Goal: Task Accomplishment & Management: Manage account settings

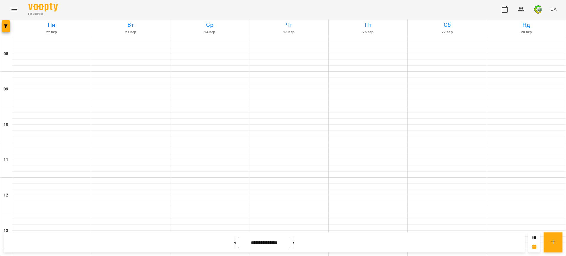
scroll to position [258, 0]
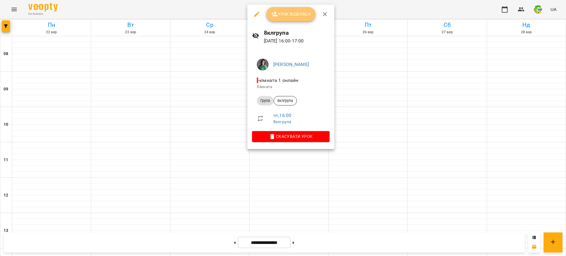
click at [296, 14] on span "Урок відбувся" at bounding box center [291, 14] width 40 height 7
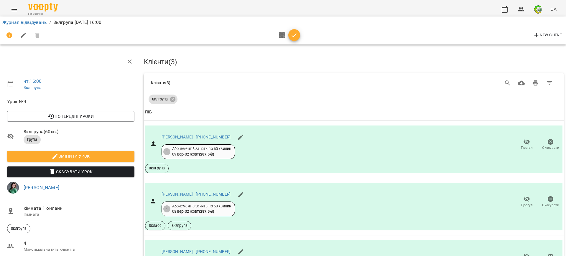
click at [296, 35] on icon "button" at bounding box center [294, 35] width 7 height 7
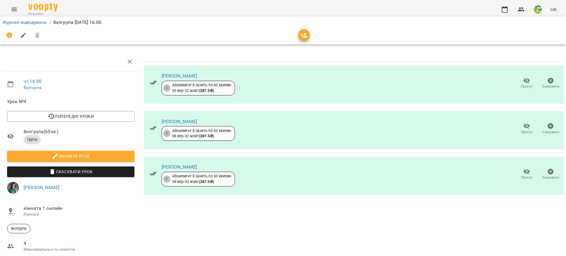
click at [296, 35] on div at bounding box center [283, 35] width 562 height 14
click at [18, 23] on link "Журнал відвідувань" at bounding box center [24, 22] width 45 height 6
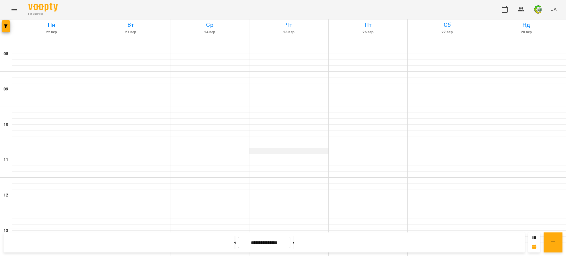
scroll to position [184, 0]
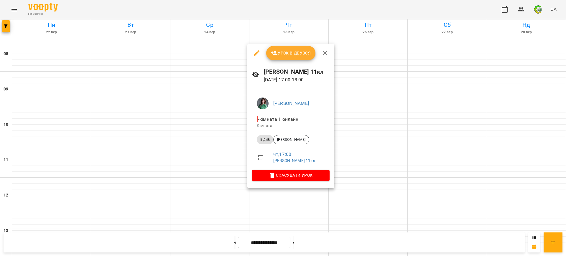
click at [281, 54] on span "Урок відбувся" at bounding box center [291, 53] width 40 height 7
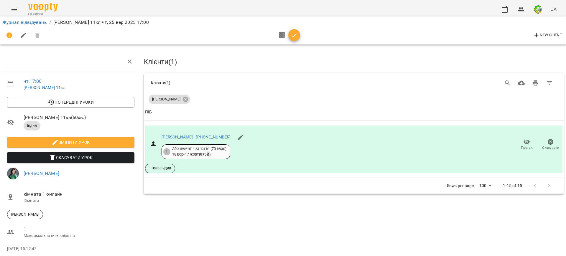
click at [291, 37] on icon "button" at bounding box center [294, 35] width 7 height 7
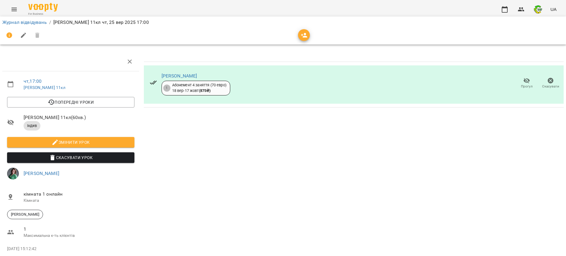
click at [291, 37] on div at bounding box center [283, 35] width 562 height 14
click at [32, 22] on link "Журнал відвідувань" at bounding box center [24, 22] width 45 height 6
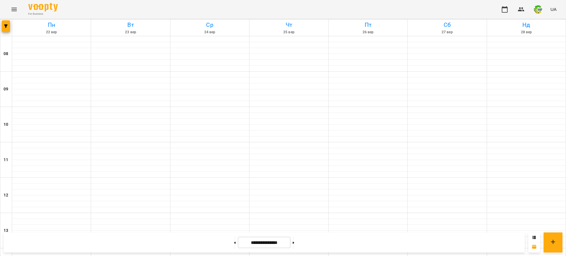
scroll to position [295, 0]
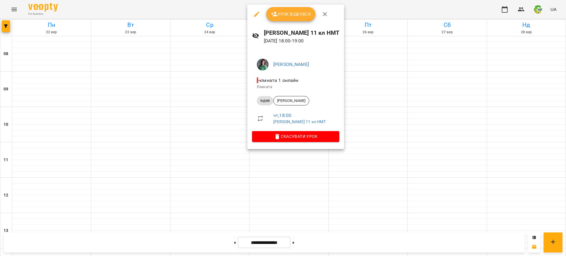
click at [298, 16] on span "Урок відбувся" at bounding box center [291, 14] width 40 height 7
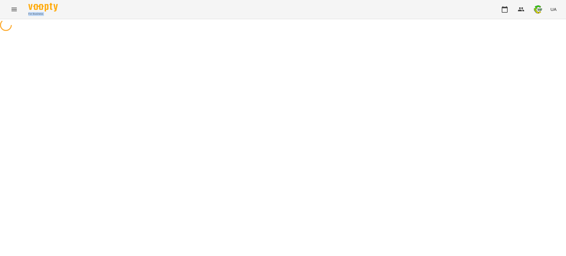
click at [298, 16] on div "For Business UA" at bounding box center [283, 9] width 566 height 19
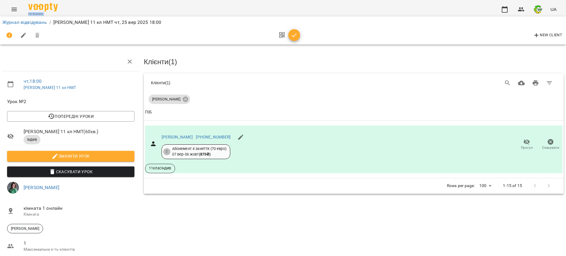
click at [294, 33] on icon "button" at bounding box center [294, 35] width 7 height 7
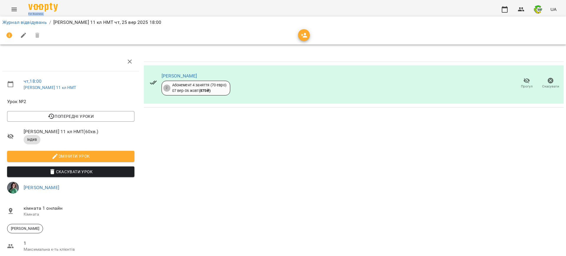
click at [294, 33] on div at bounding box center [283, 35] width 562 height 14
click at [30, 18] on div "Журнал відвідувань / [PERSON_NAME] 11 кл НМТ [DATE] 18:00" at bounding box center [283, 22] width 564 height 9
click at [28, 22] on link "Журнал відвідувань" at bounding box center [24, 22] width 45 height 6
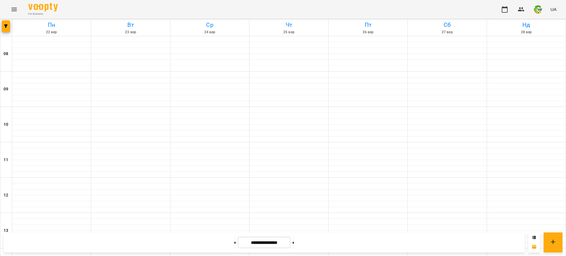
scroll to position [302, 0]
click at [234, 243] on button at bounding box center [234, 242] width 1 height 13
type input "**********"
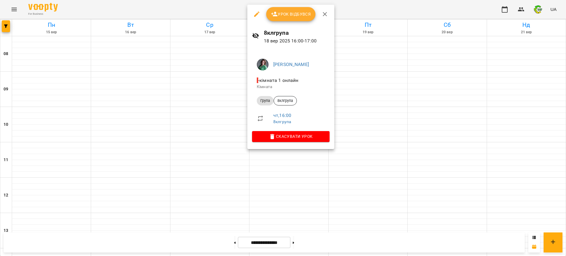
click at [287, 14] on span "Урок відбувся" at bounding box center [291, 14] width 40 height 7
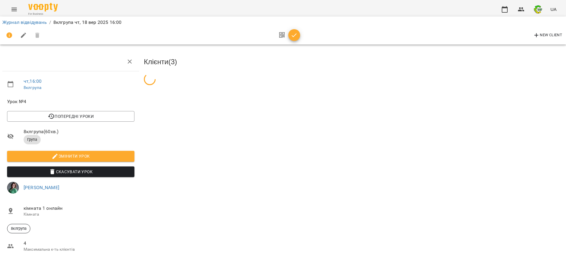
click at [291, 38] on icon "button" at bounding box center [294, 35] width 7 height 7
click at [291, 38] on div "New Client" at bounding box center [283, 35] width 562 height 14
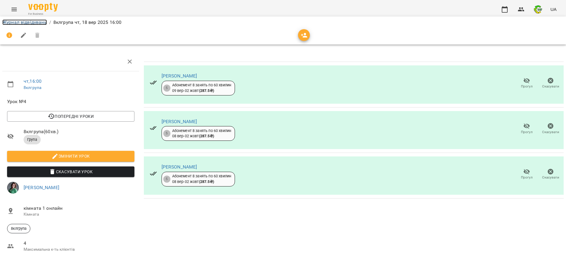
click at [36, 23] on link "Журнал відвідувань" at bounding box center [24, 22] width 45 height 6
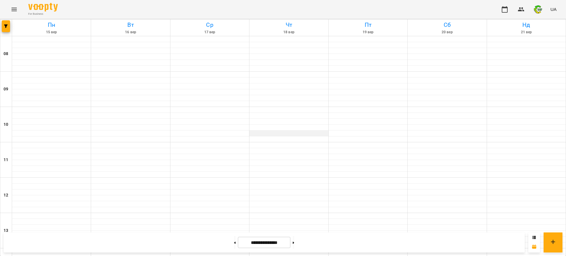
scroll to position [221, 0]
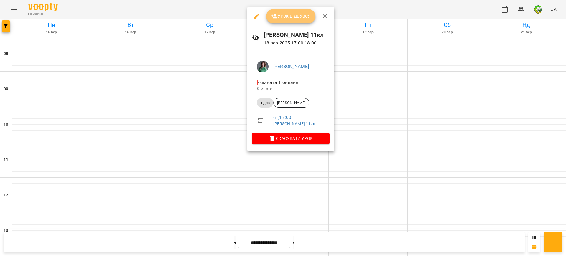
click at [300, 16] on span "Урок відбувся" at bounding box center [291, 16] width 40 height 7
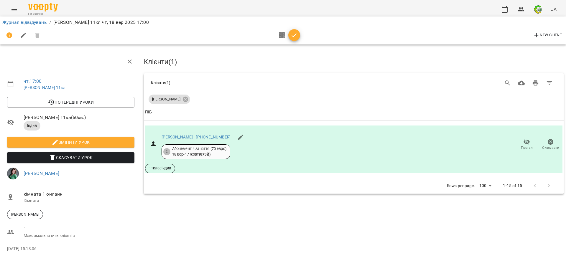
click at [292, 37] on icon "button" at bounding box center [294, 35] width 7 height 7
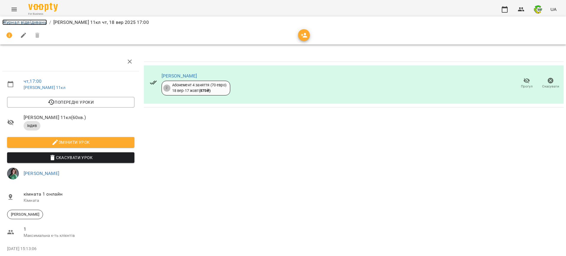
click at [9, 21] on link "Журнал відвідувань" at bounding box center [24, 22] width 45 height 6
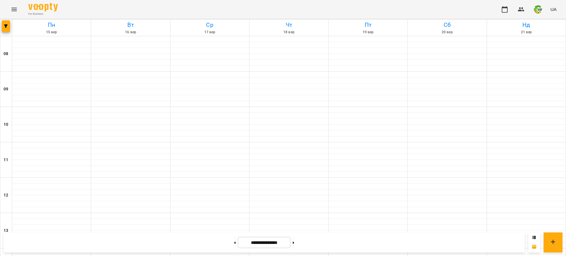
scroll to position [258, 0]
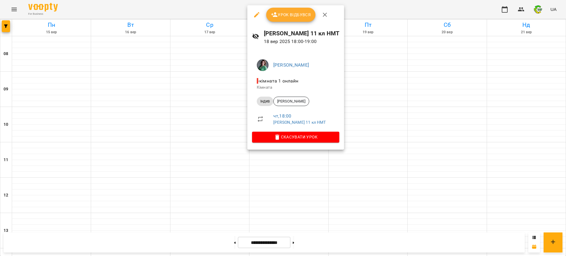
click at [305, 17] on span "Урок відбувся" at bounding box center [291, 14] width 40 height 7
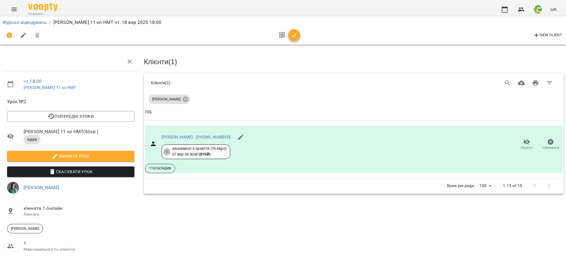
click at [297, 36] on icon "button" at bounding box center [294, 35] width 7 height 7
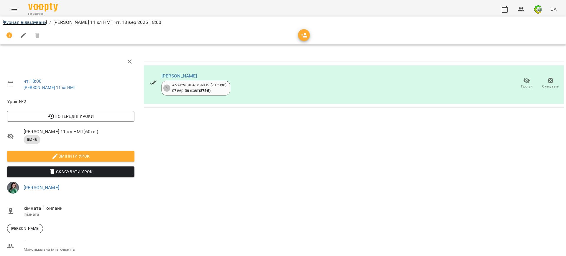
click at [30, 22] on link "Журнал відвідувань" at bounding box center [24, 22] width 45 height 6
click at [30, 22] on div "Журнал відвідувань / [PERSON_NAME] 11 кл НМТ [DATE] 18:00 чт , 18:00 [PERSON_NA…" at bounding box center [283, 154] width 566 height 271
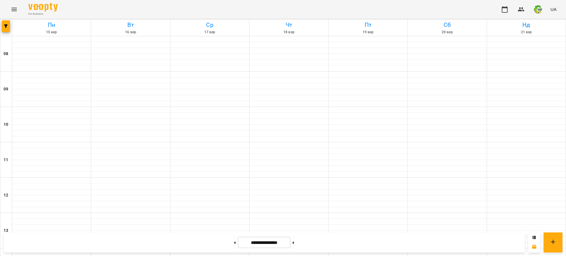
scroll to position [302, 0]
